Goal: Task Accomplishment & Management: Complete application form

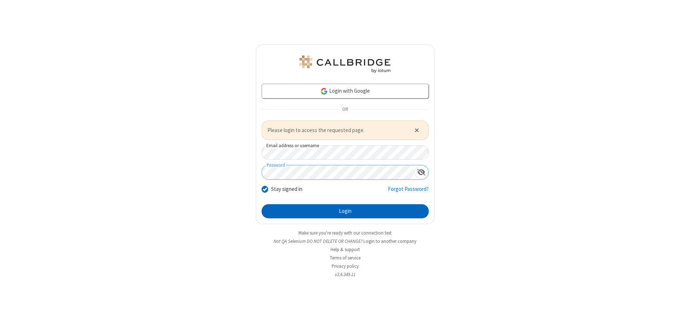
click at [345, 211] on button "Login" at bounding box center [345, 211] width 167 height 14
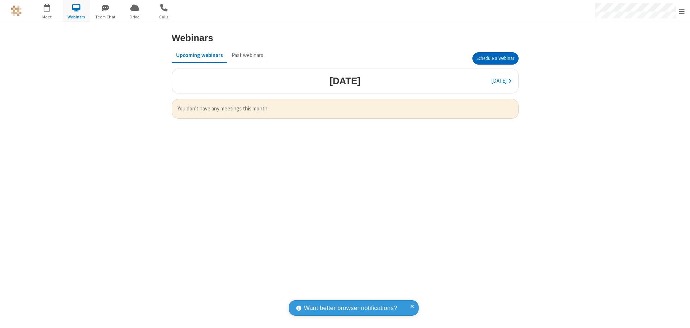
click at [495, 59] on button "Schedule a Webinar" at bounding box center [496, 58] width 46 height 12
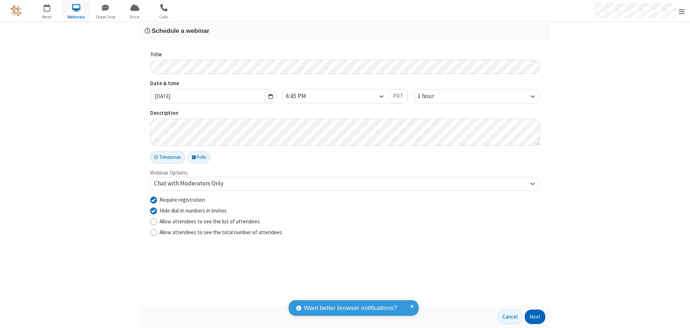
click at [536, 317] on button "Next" at bounding box center [535, 317] width 21 height 14
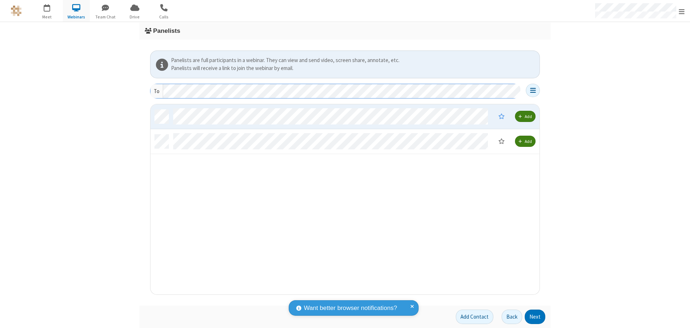
scroll to position [185, 384]
click at [536, 317] on button "Next" at bounding box center [535, 317] width 21 height 14
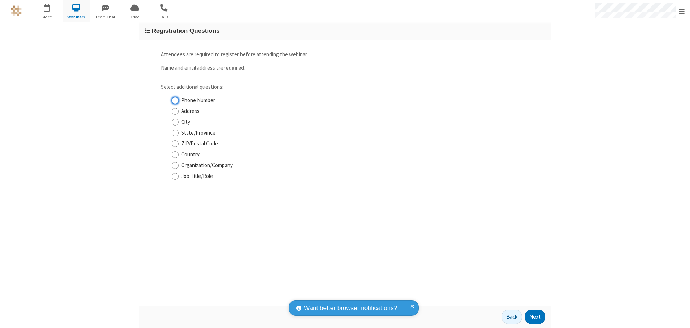
click at [175, 100] on input "Phone Number" at bounding box center [175, 101] width 7 height 8
checkbox input "true"
click at [536, 317] on button "Next" at bounding box center [535, 317] width 21 height 14
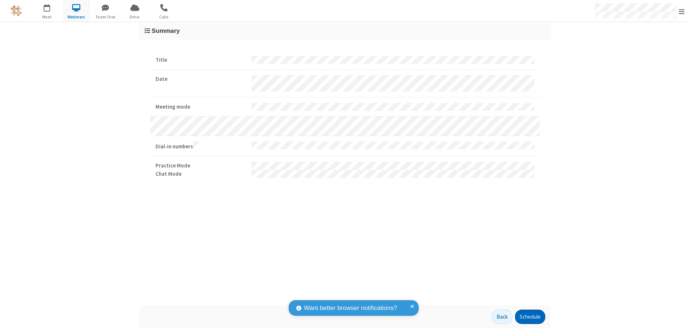
click at [530, 317] on button "Schedule" at bounding box center [530, 317] width 30 height 14
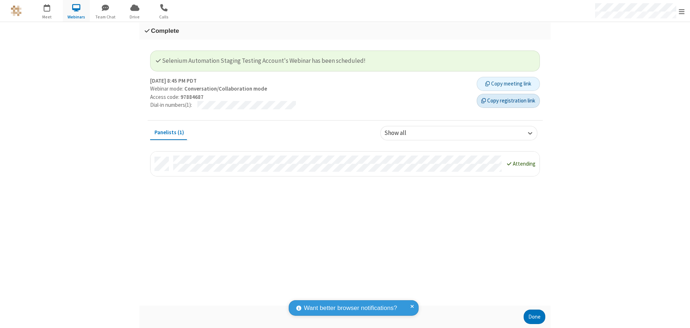
click at [508, 101] on button "Copy registration link" at bounding box center [508, 101] width 63 height 14
click at [535, 317] on button "Done" at bounding box center [535, 317] width 22 height 14
